Goal: Task Accomplishment & Management: Complete application form

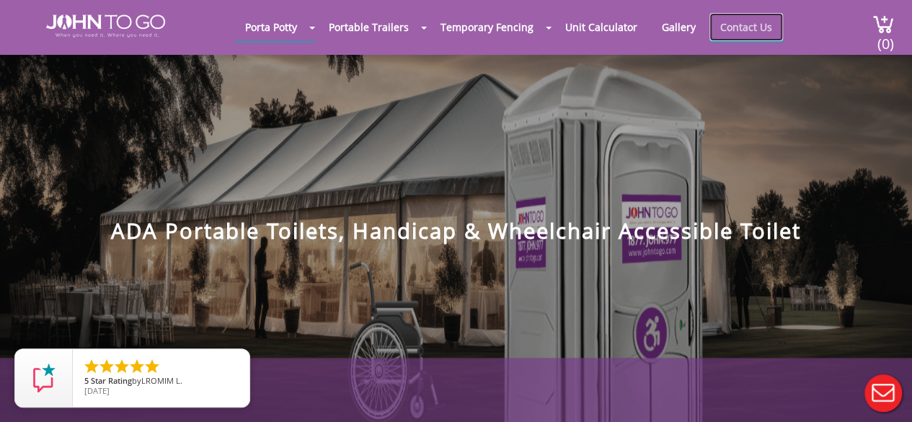
click at [732, 21] on link "Contact Us" at bounding box center [746, 27] width 74 height 28
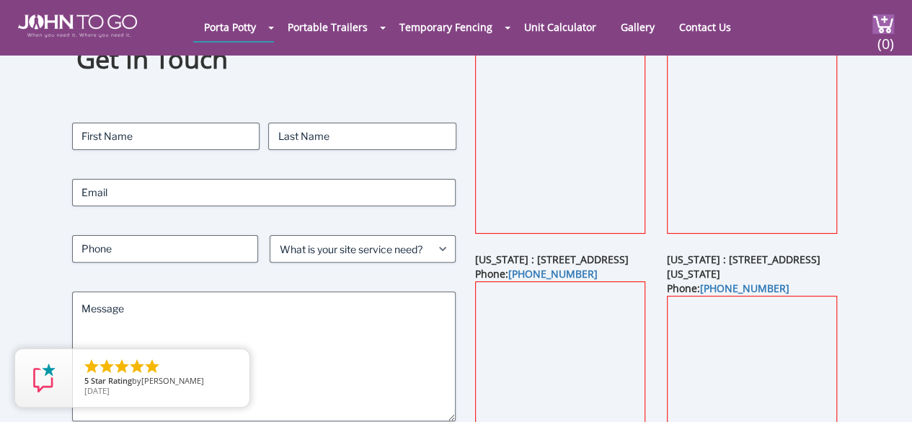
scroll to position [144, 0]
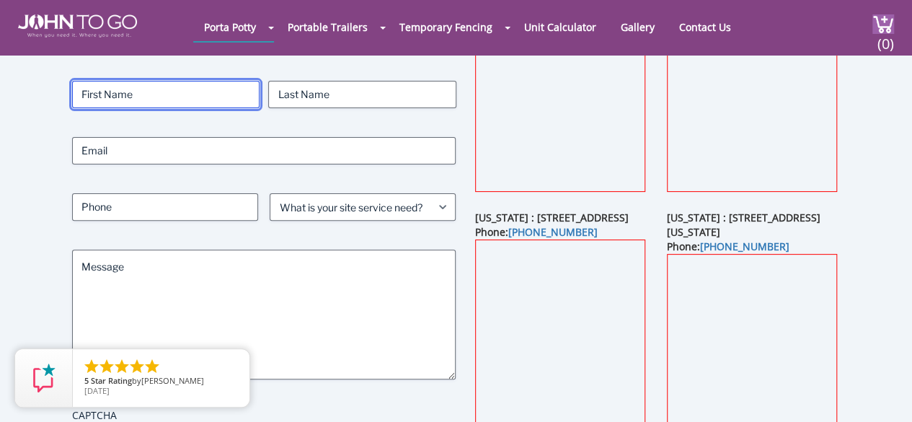
click at [171, 92] on input "First" at bounding box center [165, 94] width 187 height 27
type input "Zeeba"
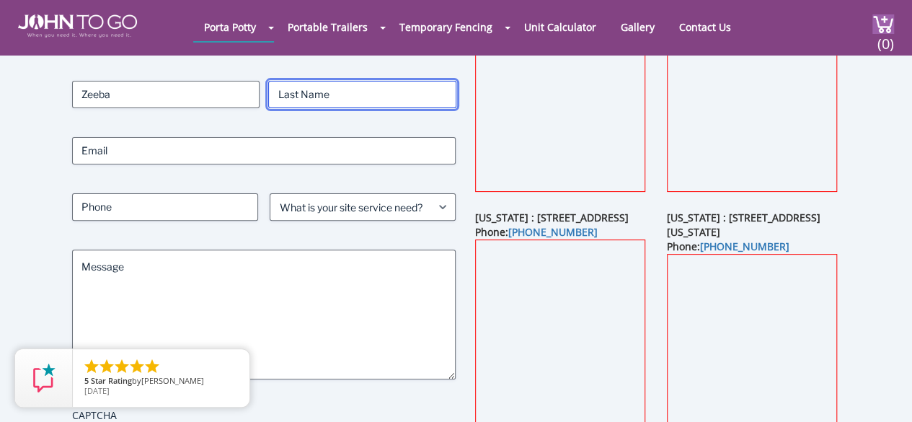
type input "[PERSON_NAME]"
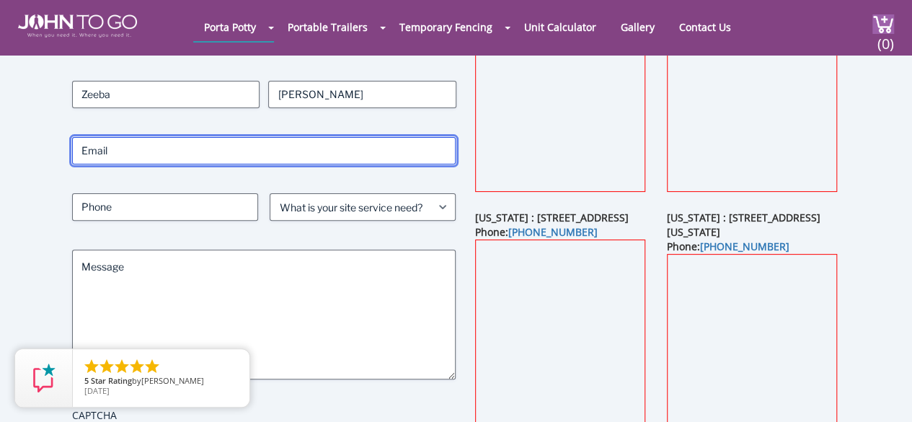
type input "[EMAIL_ADDRESS][DOMAIN_NAME]"
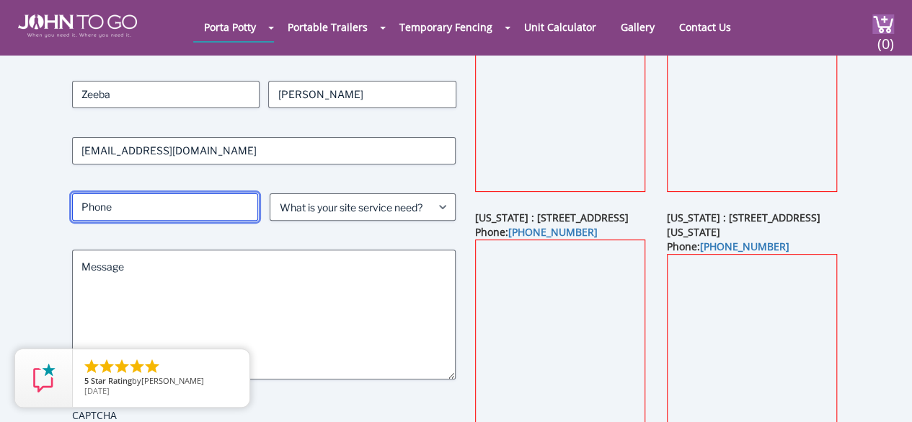
type input "4158004971"
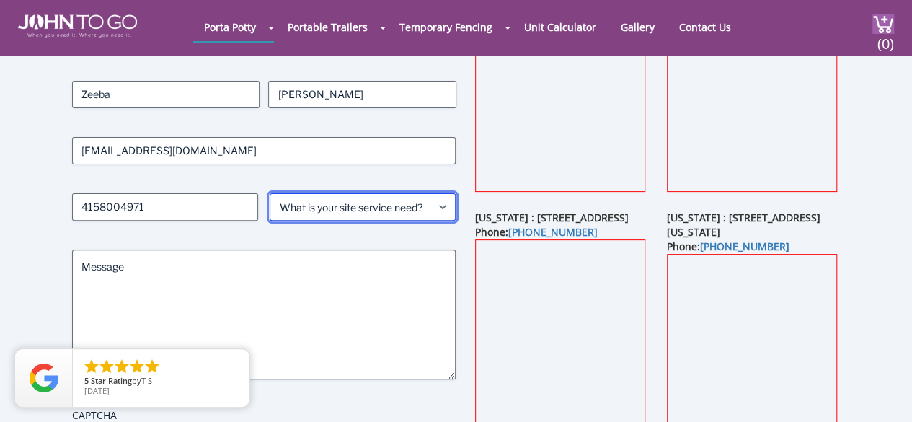
click at [306, 207] on select "What is your site service need? Consumer Construction - Commercial Construction…" at bounding box center [363, 206] width 186 height 27
select select "Event"
click at [270, 193] on select "What is your site service need? Consumer Construction - Commercial Construction…" at bounding box center [363, 206] width 186 height 27
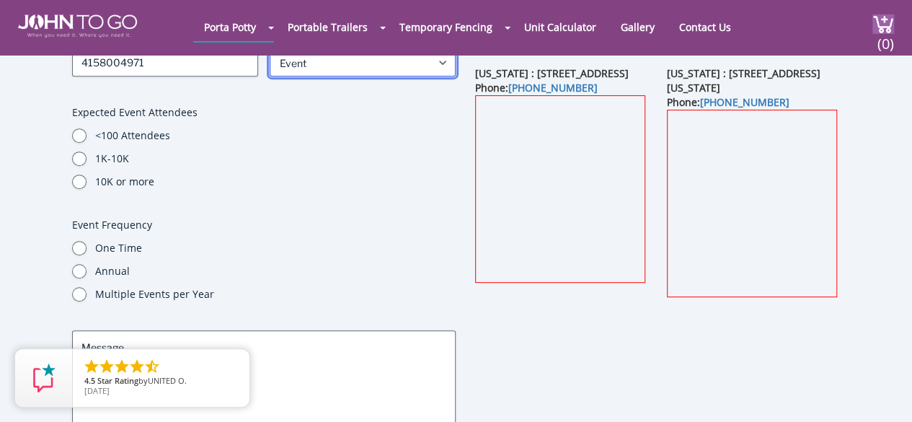
scroll to position [144, 0]
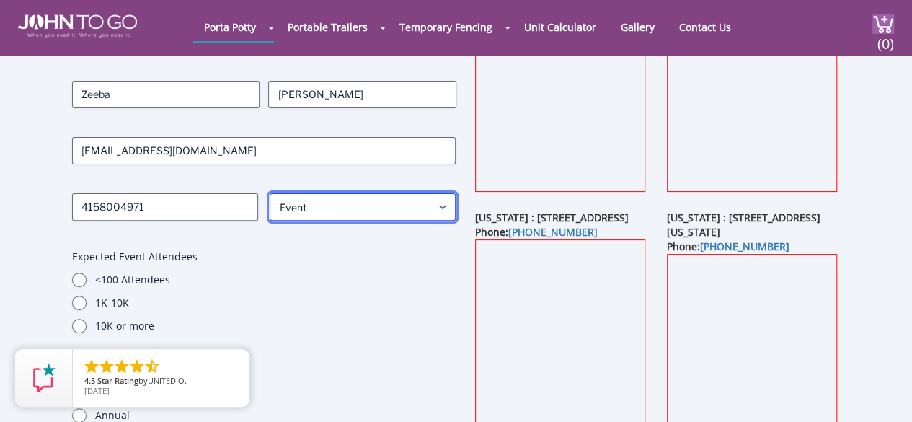
click at [305, 202] on select "What is your site service need? Consumer Construction - Commercial Construction…" at bounding box center [363, 206] width 186 height 27
select select
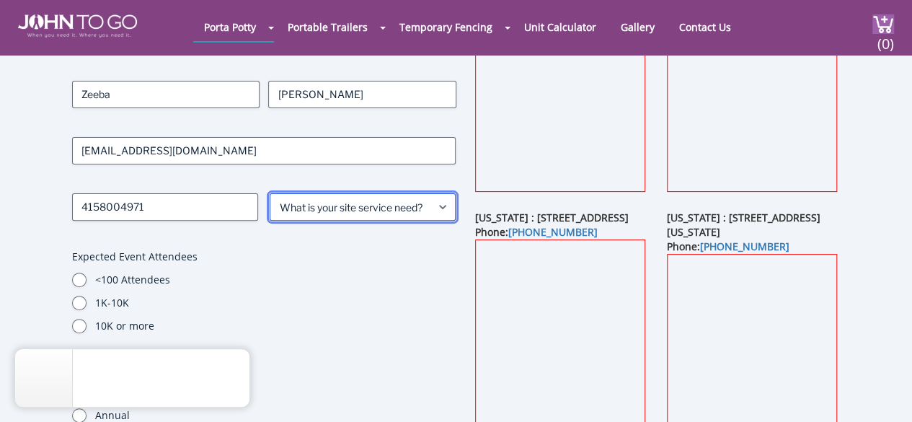
click at [270, 193] on select "What is your site service need? Consumer Construction - Commercial Construction…" at bounding box center [363, 206] width 186 height 27
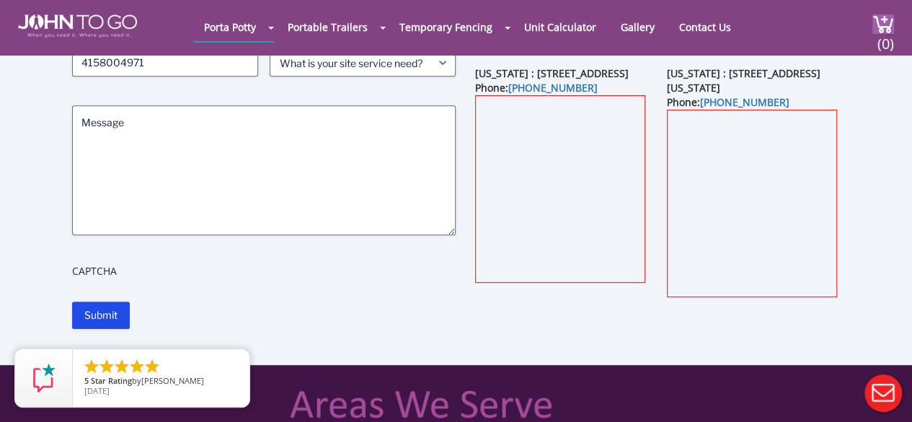
scroll to position [0, 0]
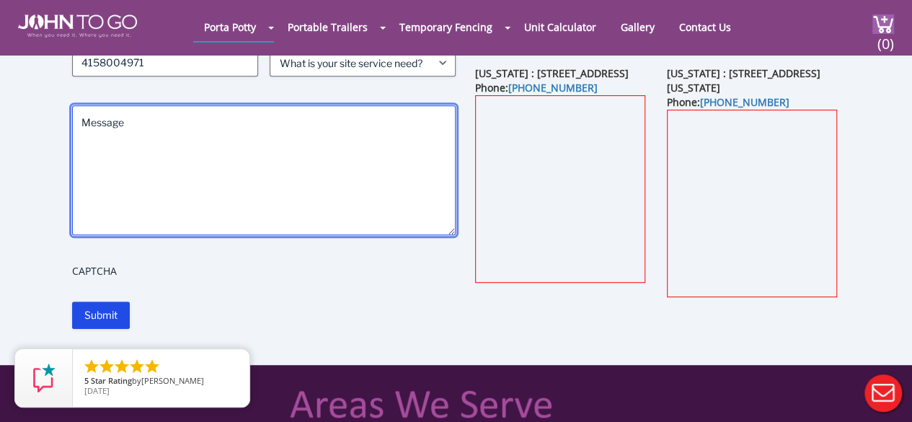
click at [231, 160] on textarea "Message" at bounding box center [263, 170] width 383 height 130
paste textarea "Loremi Dolorsi ametc adi Elitseddoe Temporinci Utlabore Etdolor ma Aliqu Enima …"
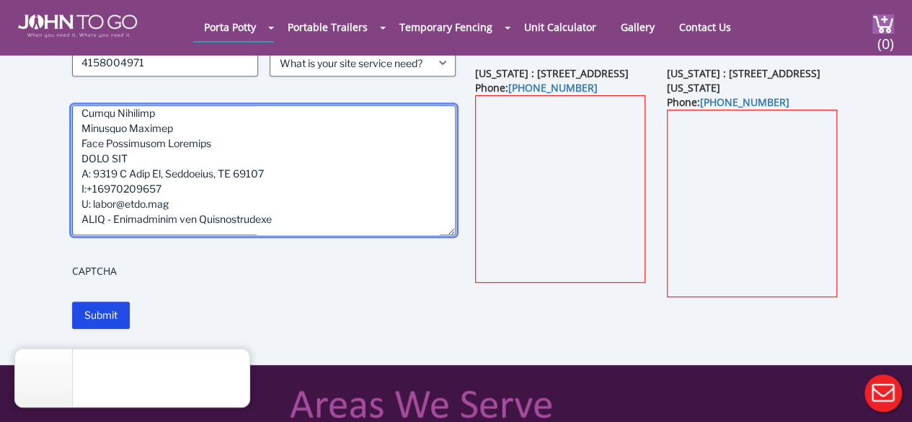
scroll to position [1569, 0]
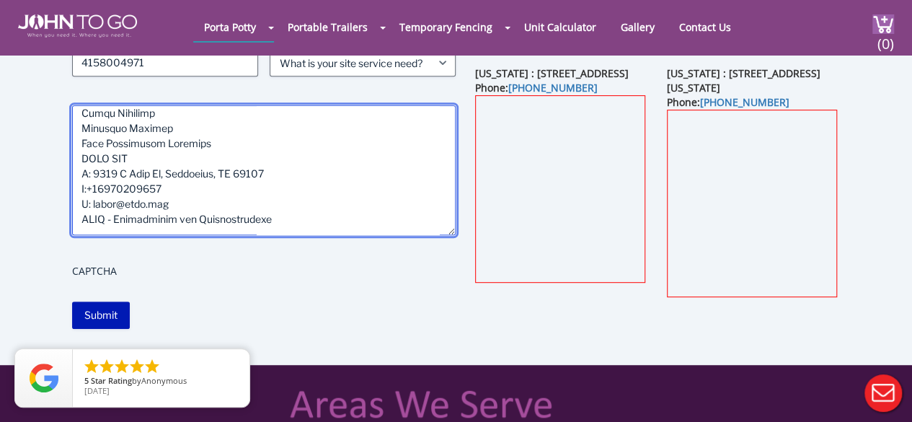
type textarea "Loremi Dolorsi ametc adi Elitseddoe Temporinci Utlabore Etdolor ma Aliqu Enima …"
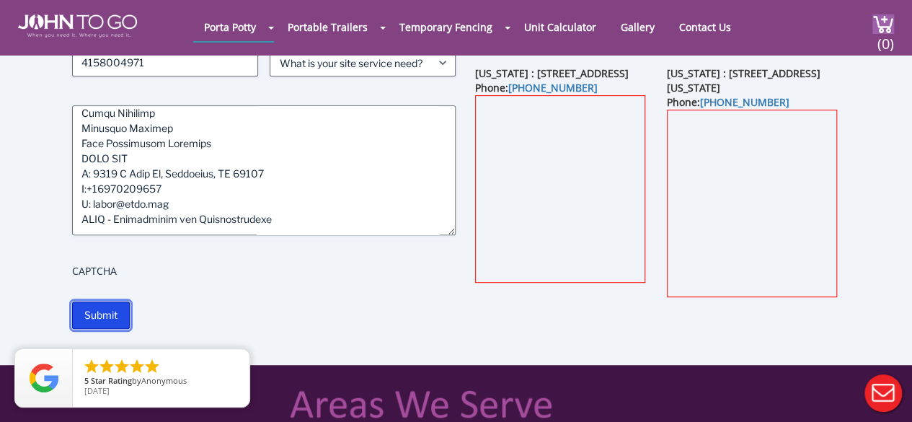
click at [102, 311] on input "Submit" at bounding box center [101, 314] width 58 height 27
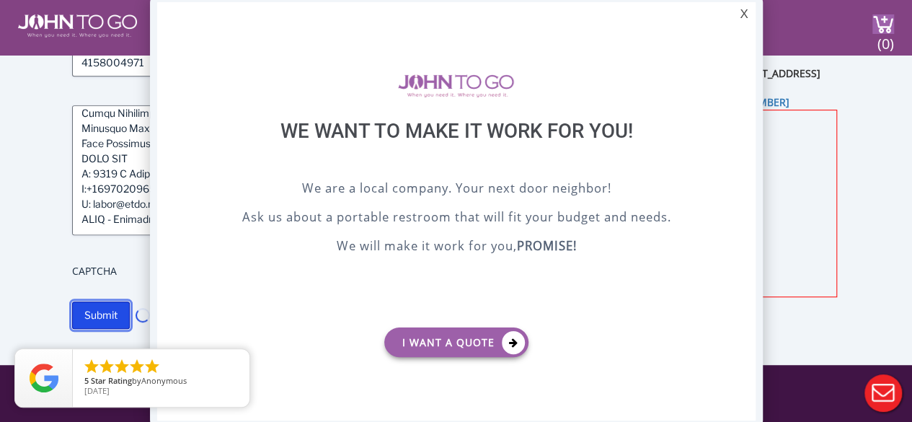
scroll to position [0, 0]
